Goal: Navigation & Orientation: Understand site structure

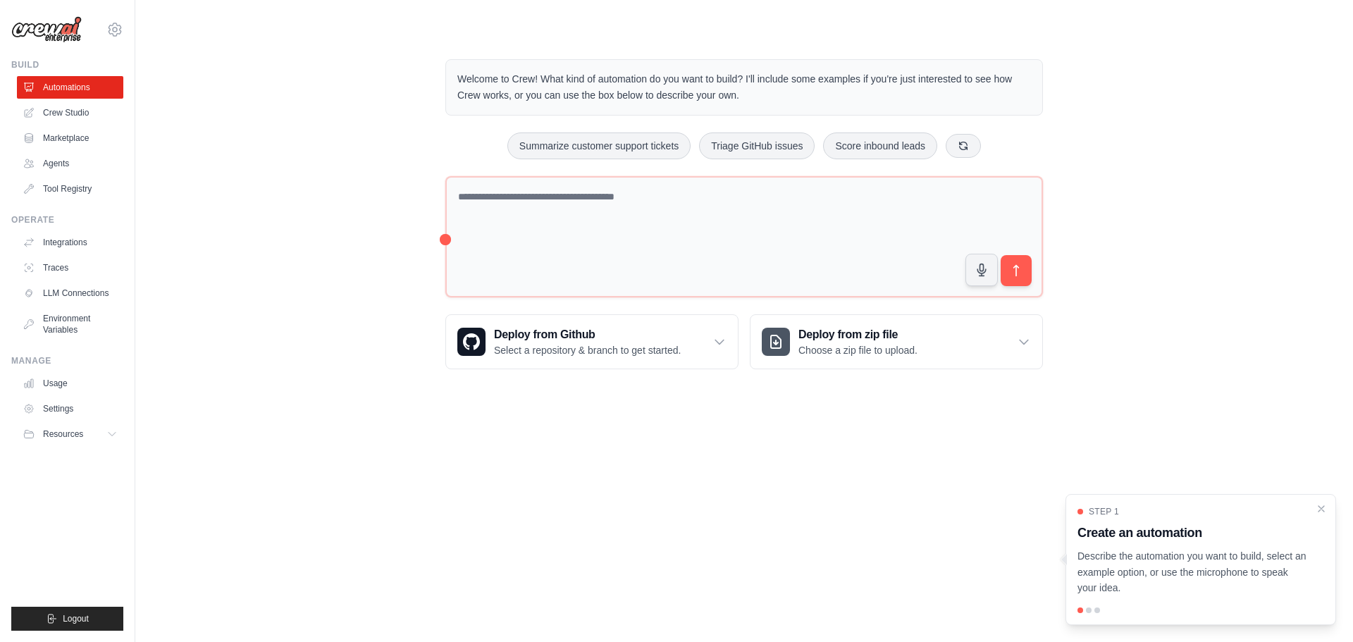
click at [797, 105] on div "Welcome to Crew! What kind of automation do you want to build? I'll include som…" at bounding box center [744, 87] width 598 height 56
click at [93, 113] on link "Crew Studio" at bounding box center [71, 113] width 106 height 23
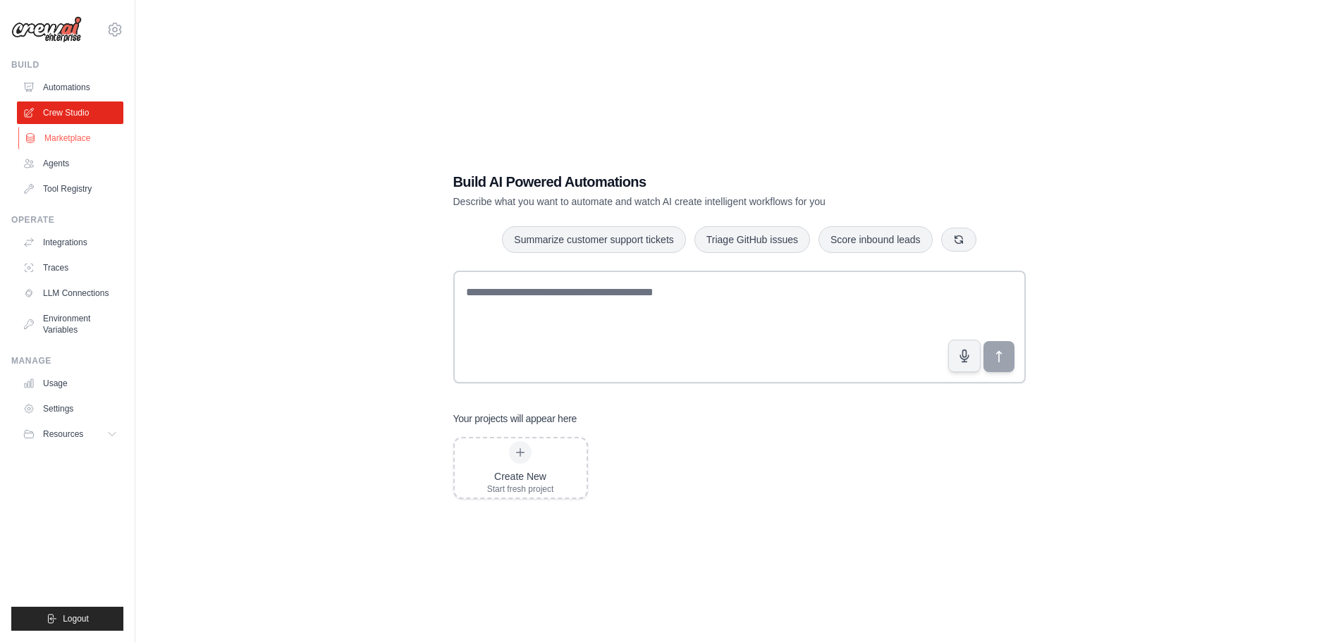
click at [91, 135] on link "Marketplace" at bounding box center [71, 138] width 106 height 23
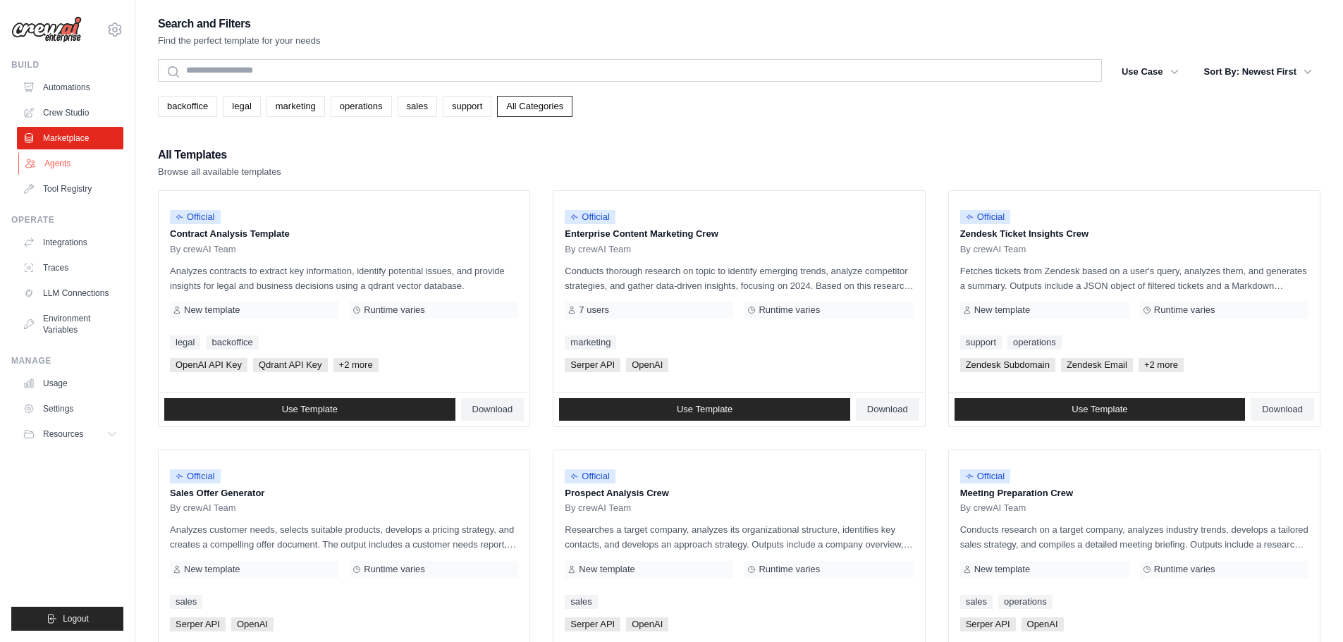
click at [89, 163] on link "Agents" at bounding box center [71, 163] width 106 height 23
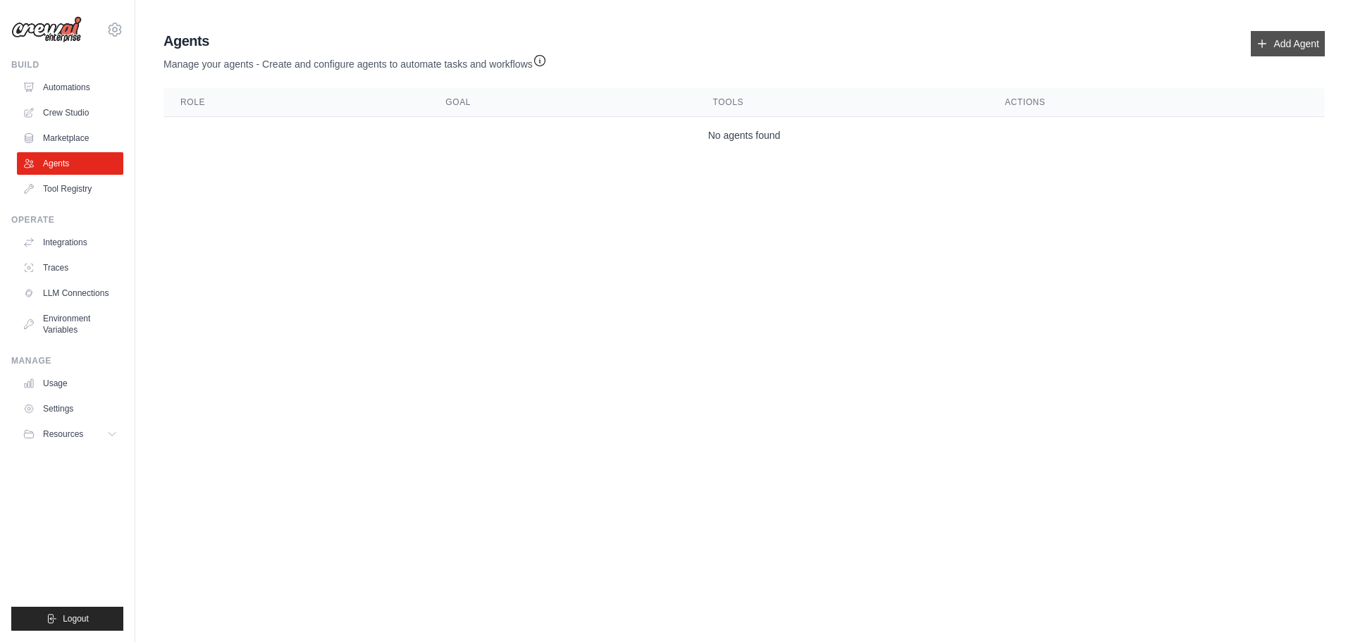
click at [1300, 50] on link "Add Agent" at bounding box center [1288, 43] width 74 height 25
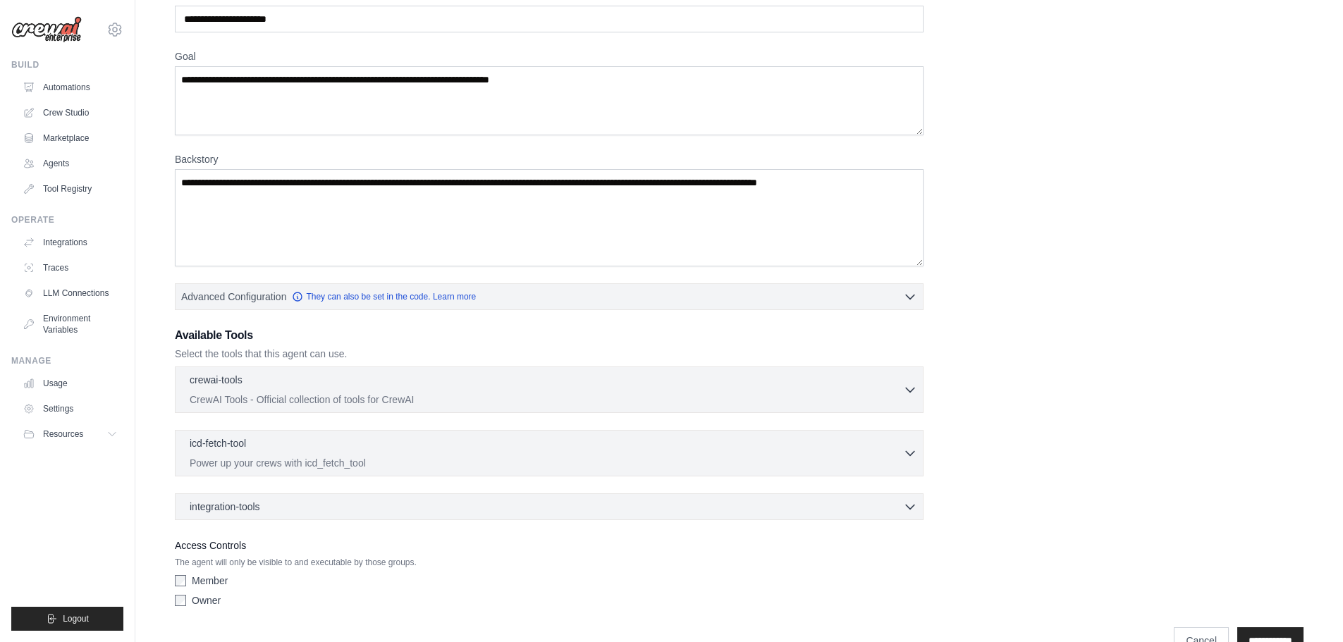
scroll to position [114, 0]
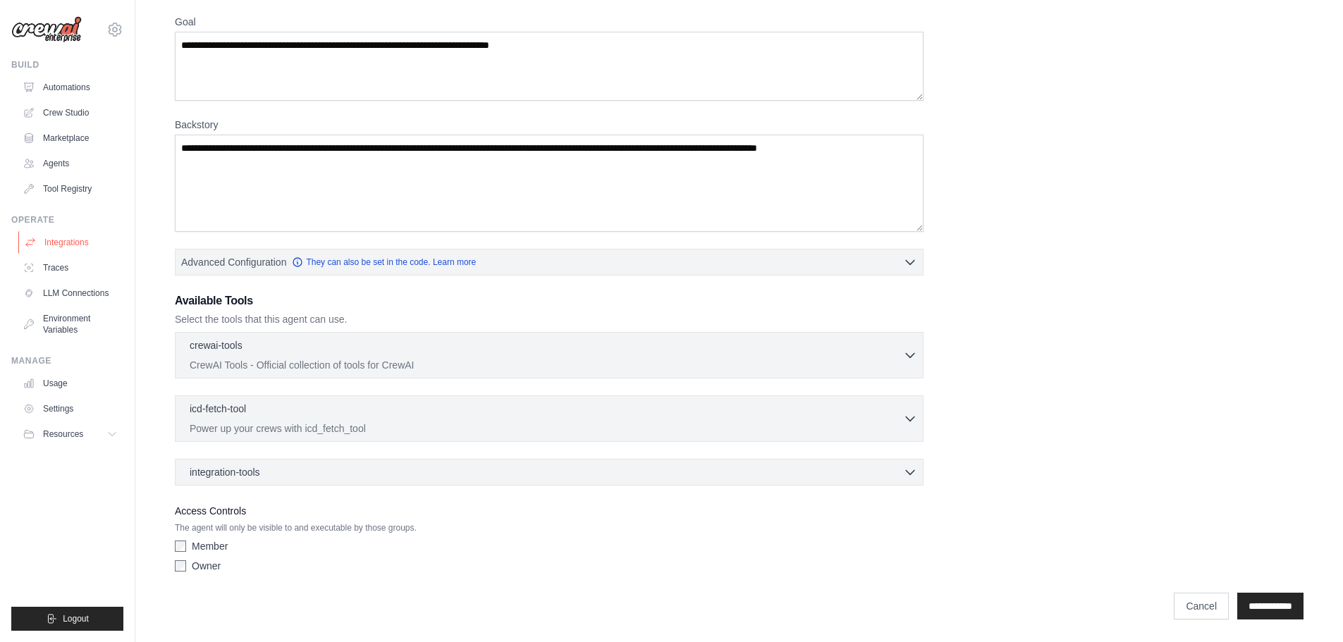
click at [92, 242] on link "Integrations" at bounding box center [71, 242] width 106 height 23
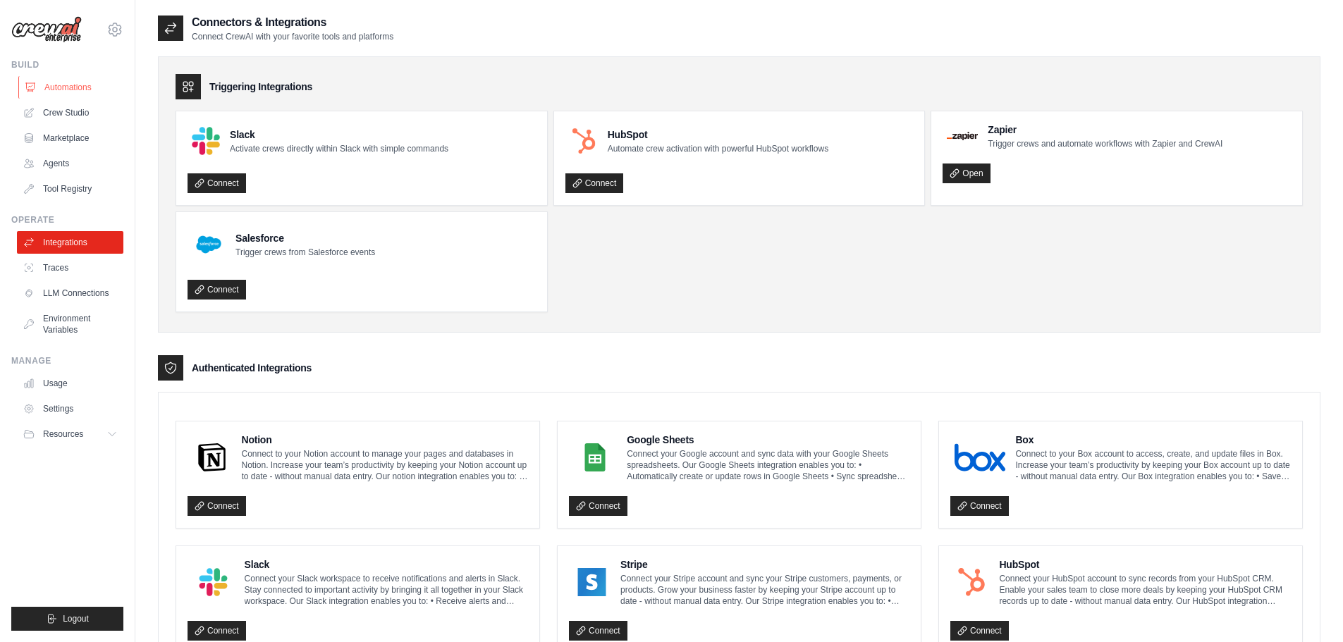
click at [103, 93] on link "Automations" at bounding box center [71, 87] width 106 height 23
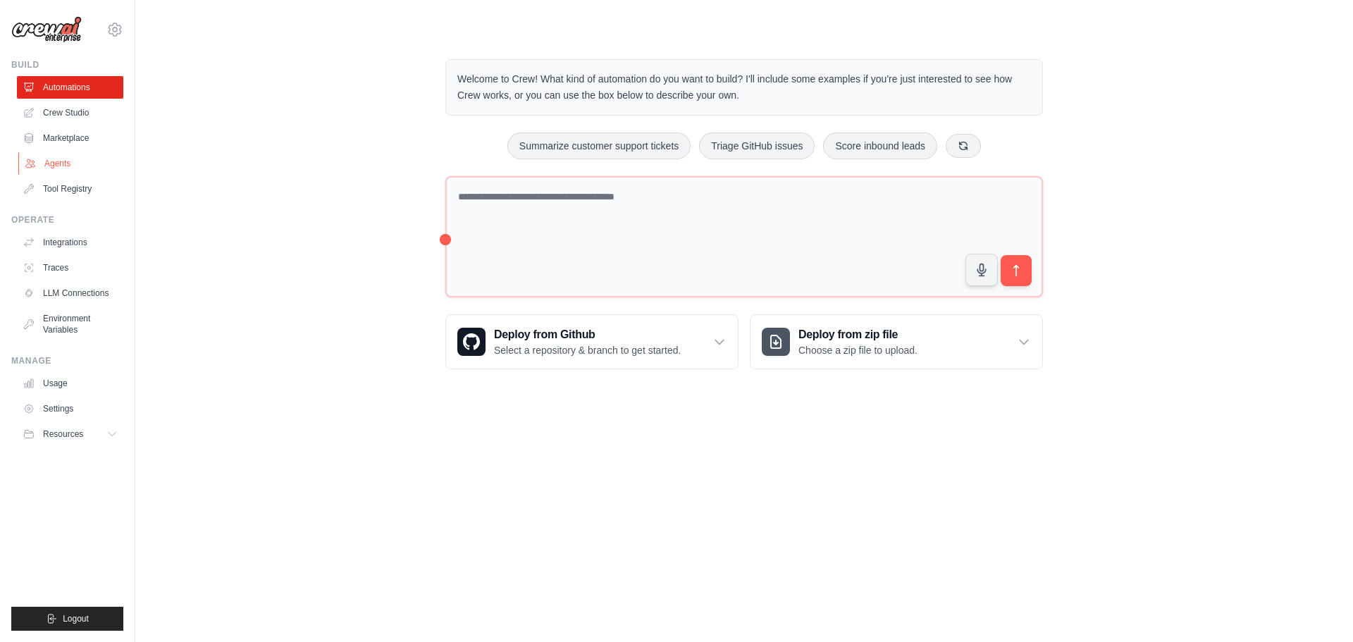
click at [65, 172] on link "Agents" at bounding box center [71, 163] width 106 height 23
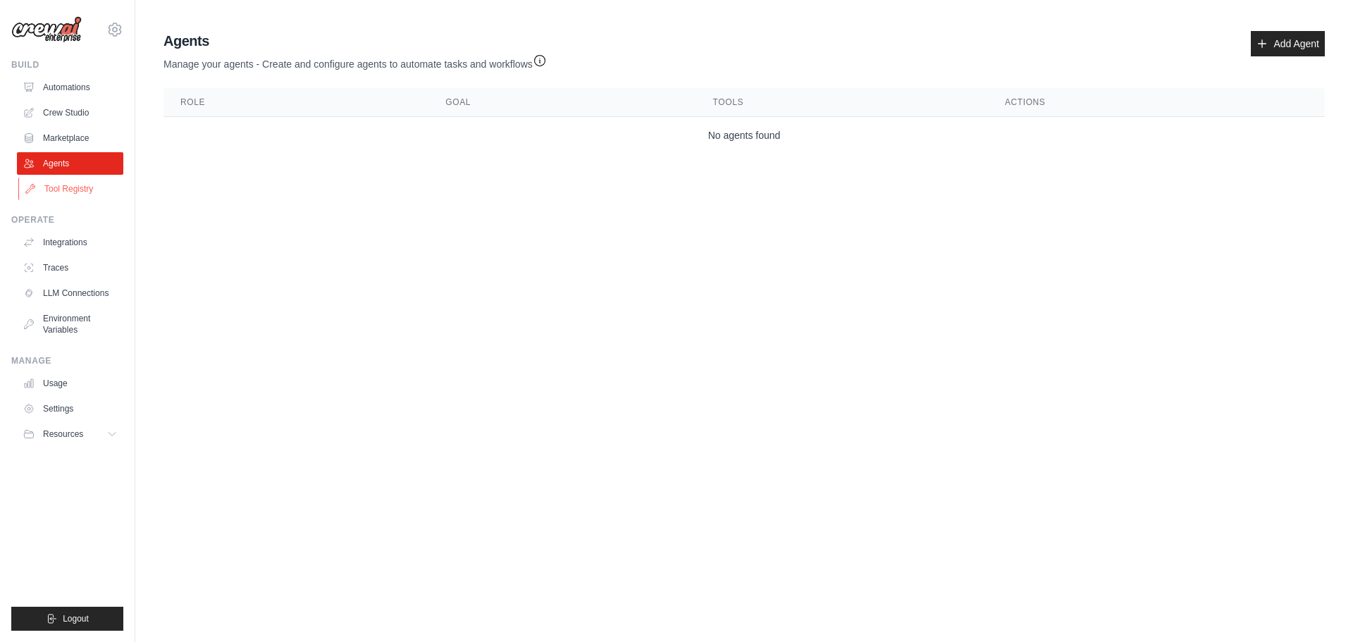
click at [72, 199] on link "Tool Registry" at bounding box center [71, 189] width 106 height 23
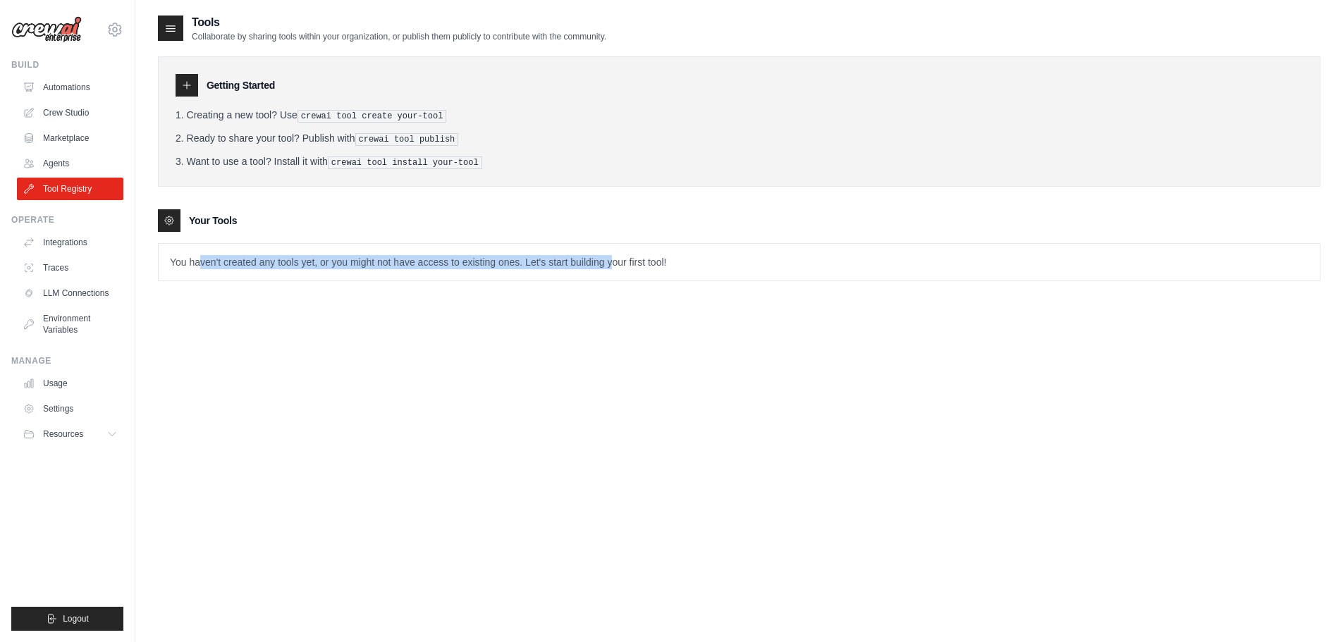
drag, startPoint x: 198, startPoint y: 259, endPoint x: 610, endPoint y: 261, distance: 411.6
click at [610, 261] on p "You haven't created any tools yet, or you might not have access to existing one…" at bounding box center [739, 262] width 1161 height 37
click at [712, 264] on p "You haven't created any tools yet, or you might not have access to existing one…" at bounding box center [739, 262] width 1161 height 37
click at [105, 246] on link "Integrations" at bounding box center [71, 242] width 106 height 23
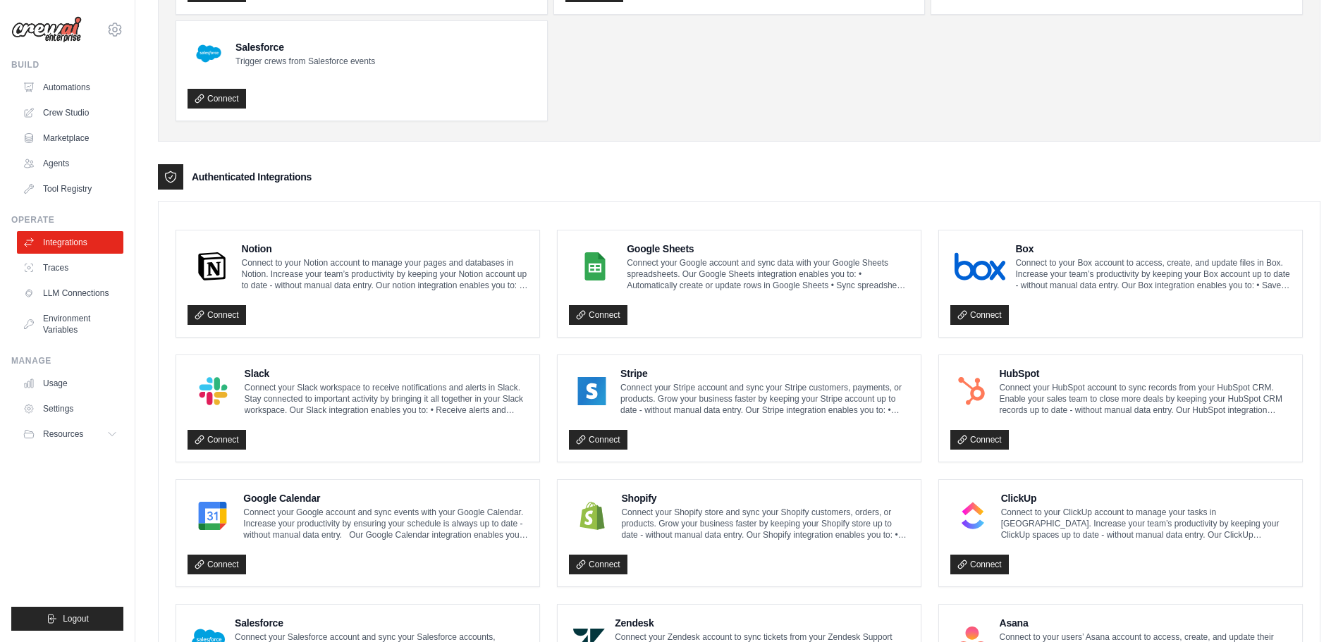
scroll to position [190, 0]
click at [78, 273] on link "Traces" at bounding box center [71, 268] width 106 height 23
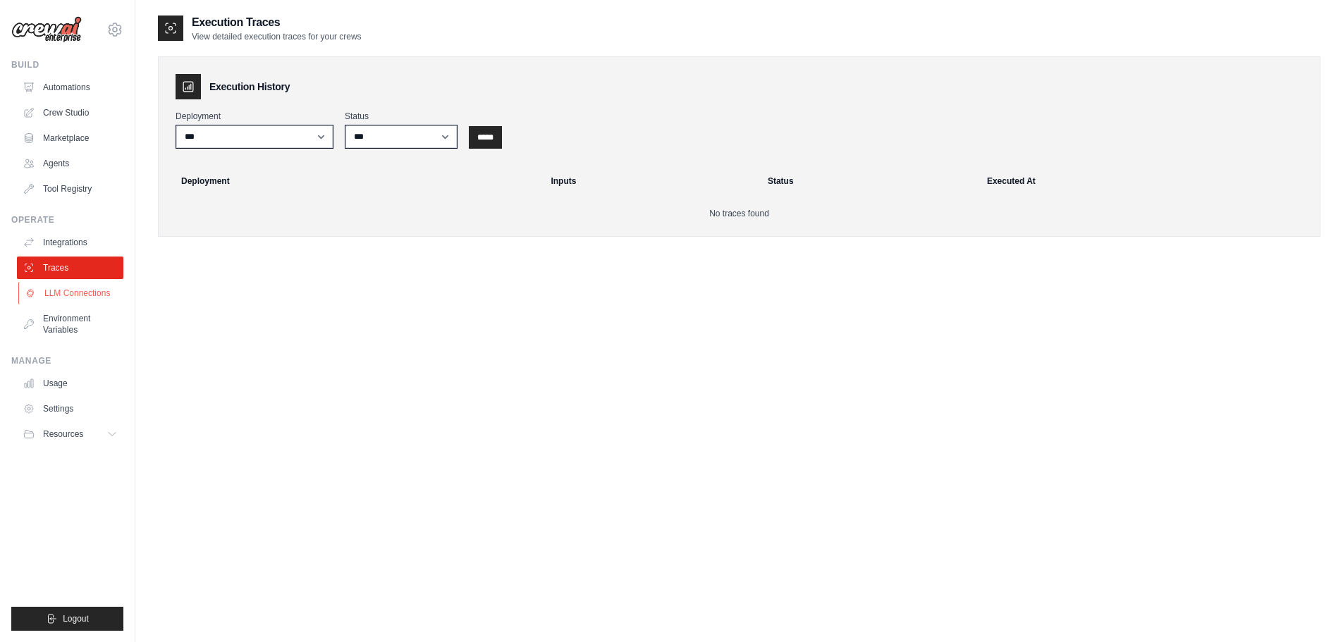
click at [78, 302] on link "LLM Connections" at bounding box center [71, 293] width 106 height 23
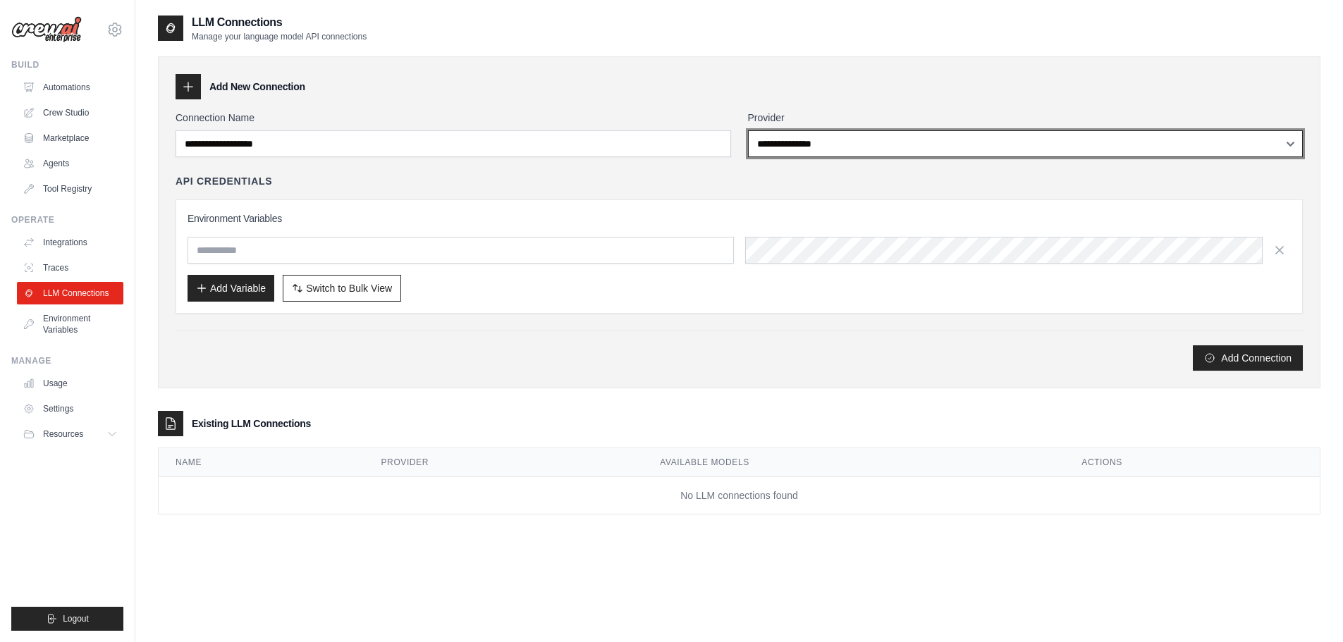
click at [830, 149] on select "**********" at bounding box center [1025, 143] width 555 height 27
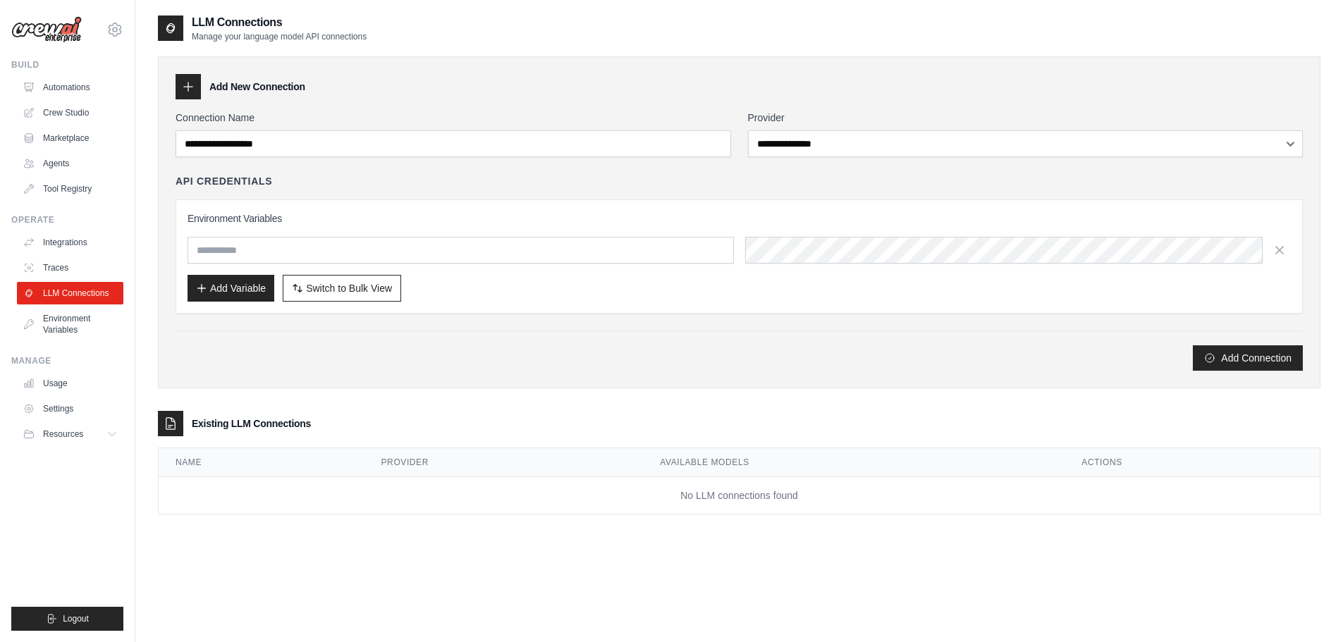
click at [638, 345] on div "Add Connection" at bounding box center [739, 357] width 1127 height 25
click at [67, 325] on link "Environment Variables" at bounding box center [71, 324] width 106 height 34
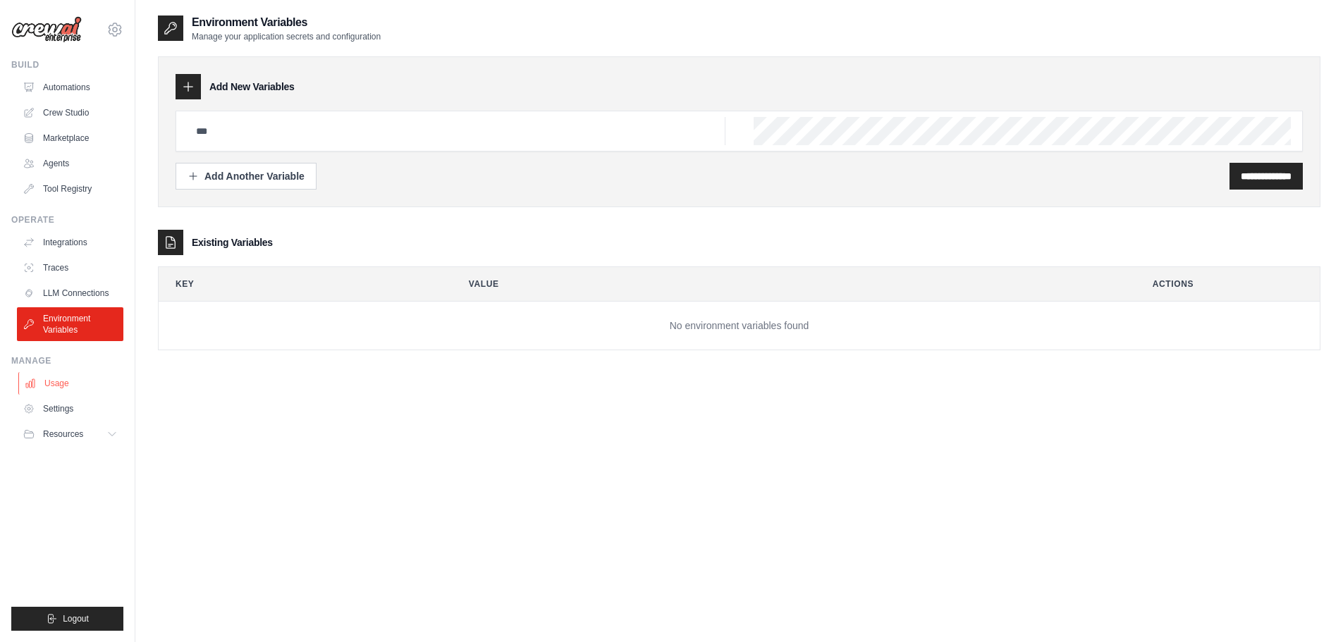
click at [74, 391] on link "Usage" at bounding box center [71, 383] width 106 height 23
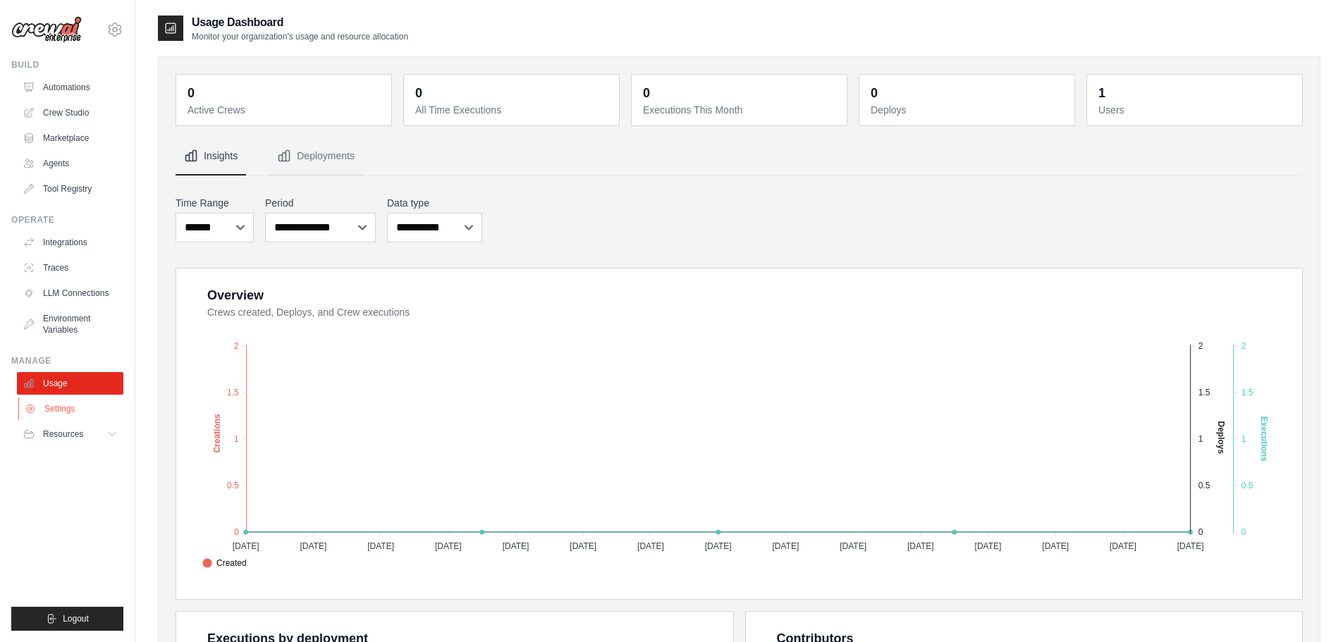
click at [73, 405] on link "Settings" at bounding box center [71, 409] width 106 height 23
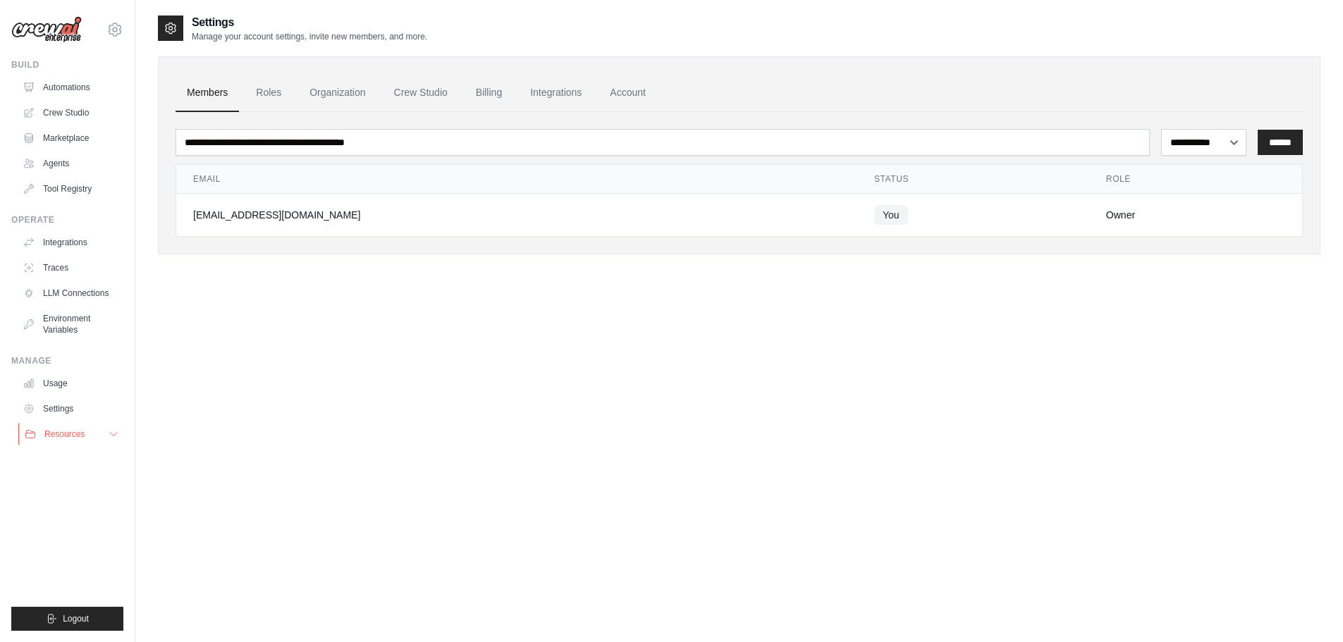
click at [64, 431] on span "Resources" at bounding box center [64, 434] width 40 height 11
click at [73, 451] on link "Documentation" at bounding box center [76, 458] width 98 height 20
click at [66, 90] on link "Automations" at bounding box center [71, 87] width 106 height 23
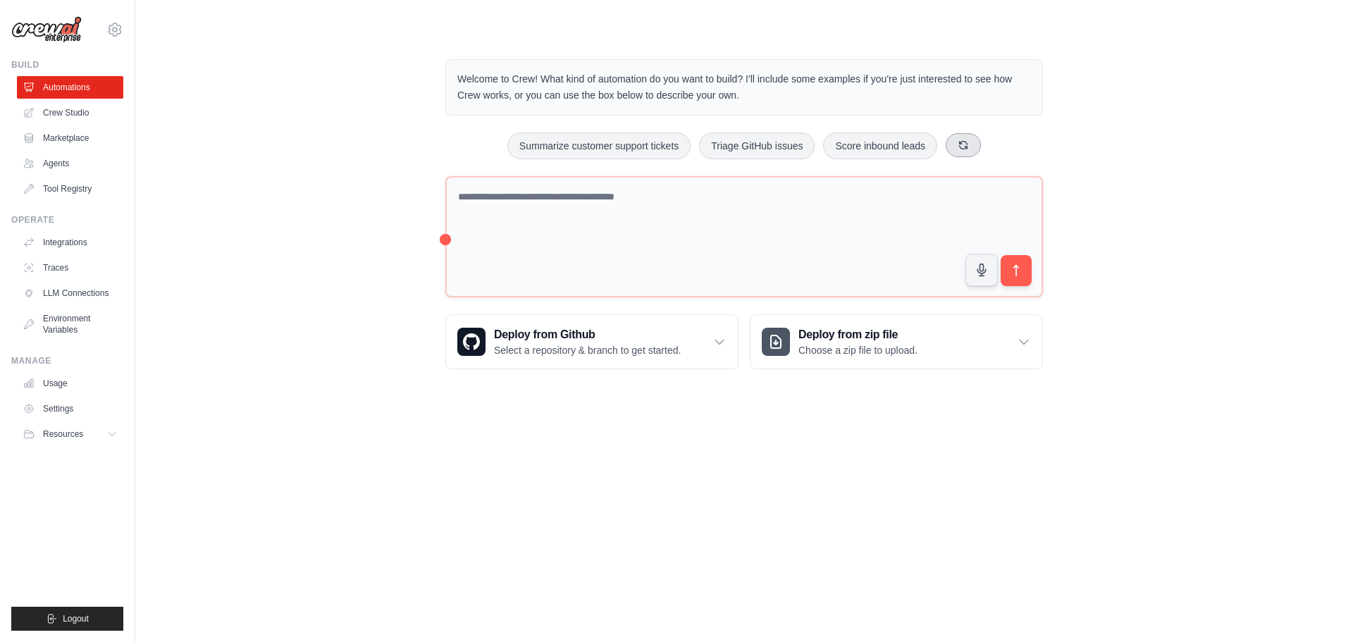
click at [956, 149] on button at bounding box center [963, 145] width 35 height 24
click at [1004, 147] on icon at bounding box center [1003, 145] width 11 height 11
click at [1004, 147] on button at bounding box center [996, 145] width 35 height 24
click at [1004, 147] on button at bounding box center [990, 145] width 35 height 24
click at [1004, 147] on button at bounding box center [988, 145] width 35 height 24
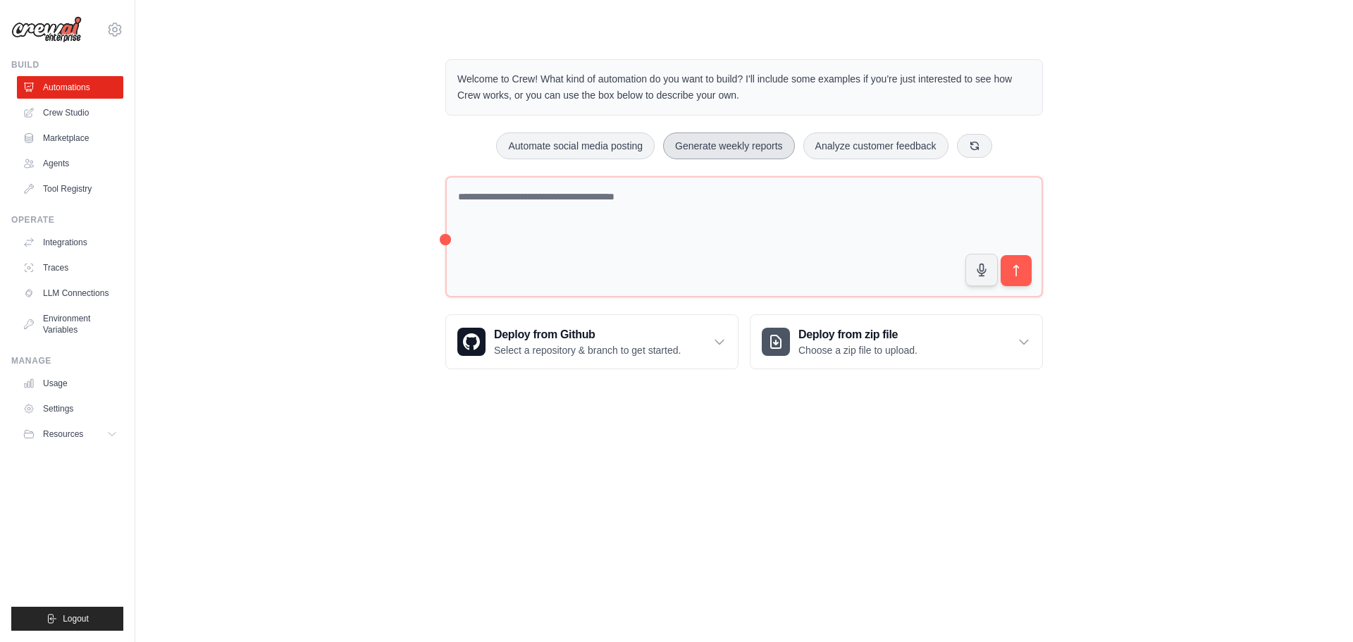
click at [682, 147] on button "Generate weekly reports" at bounding box center [729, 146] width 132 height 27
